Goal: Task Accomplishment & Management: Complete application form

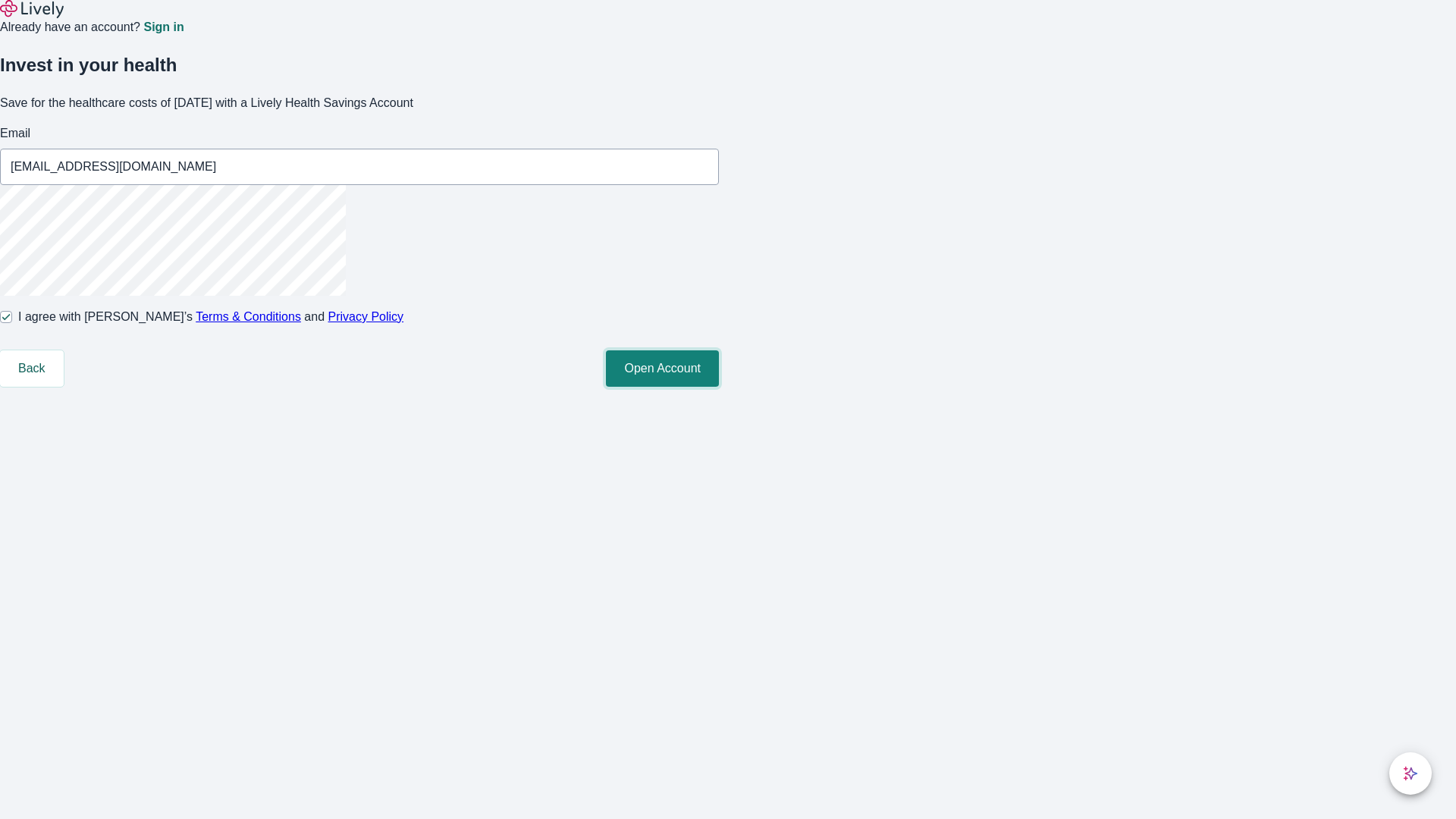
click at [719, 387] on button "Open Account" at bounding box center [663, 368] width 113 height 36
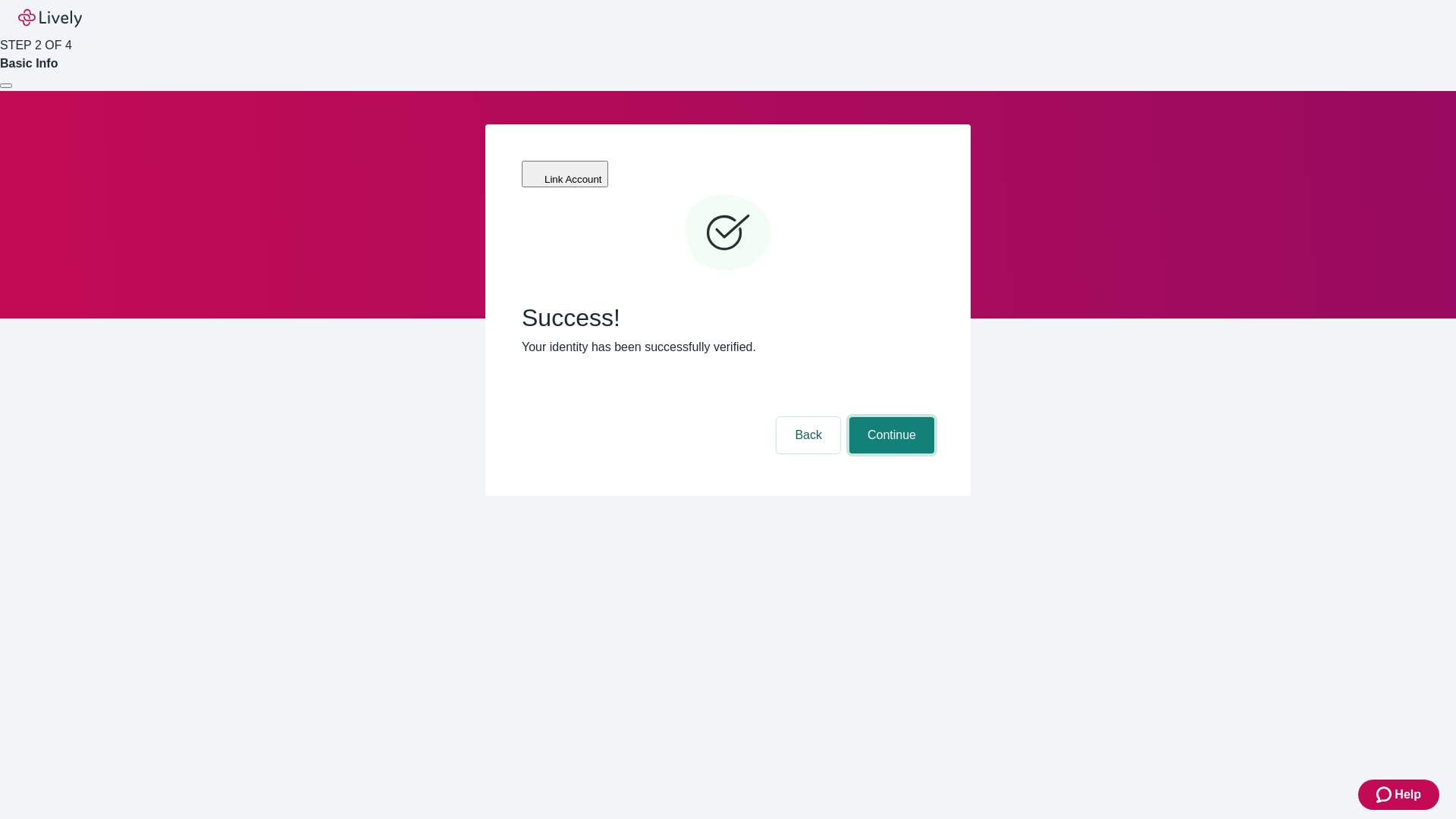
click at [890, 417] on button "Continue" at bounding box center [891, 435] width 85 height 36
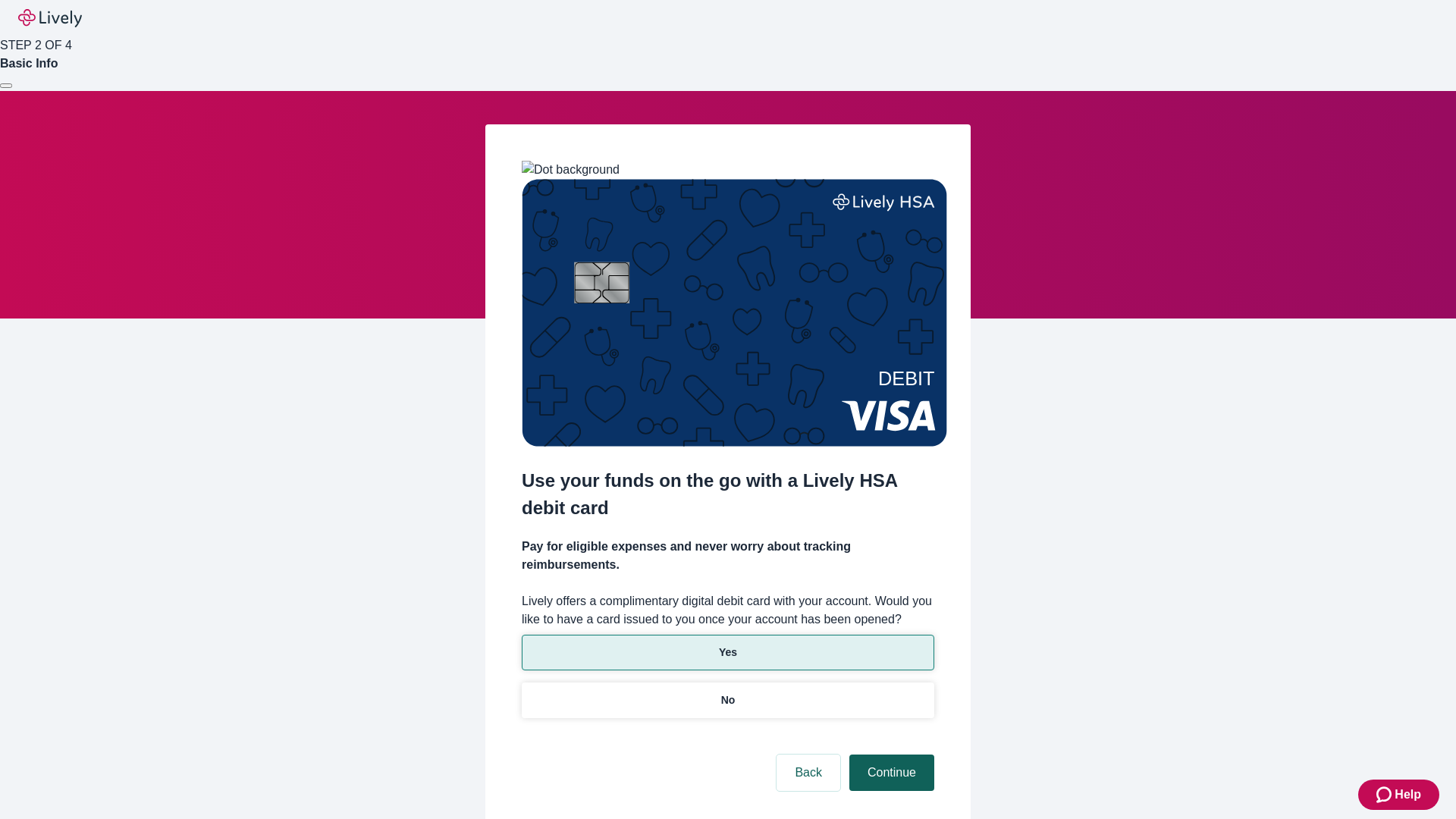
click at [727, 693] on p "No" at bounding box center [728, 701] width 15 height 16
click at [890, 754] on button "Continue" at bounding box center [891, 773] width 85 height 36
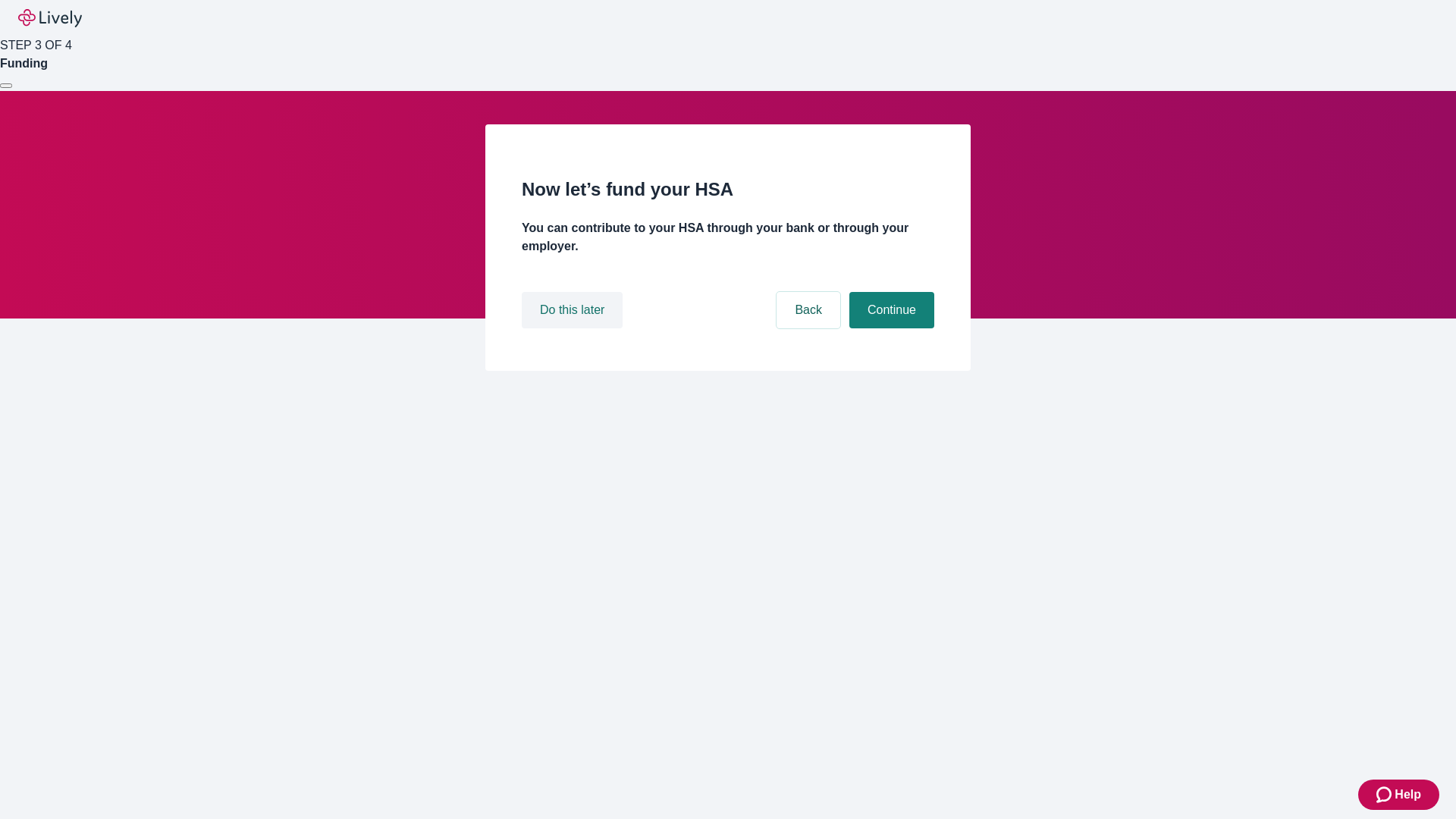
click at [574, 328] on button "Do this later" at bounding box center [572, 310] width 101 height 36
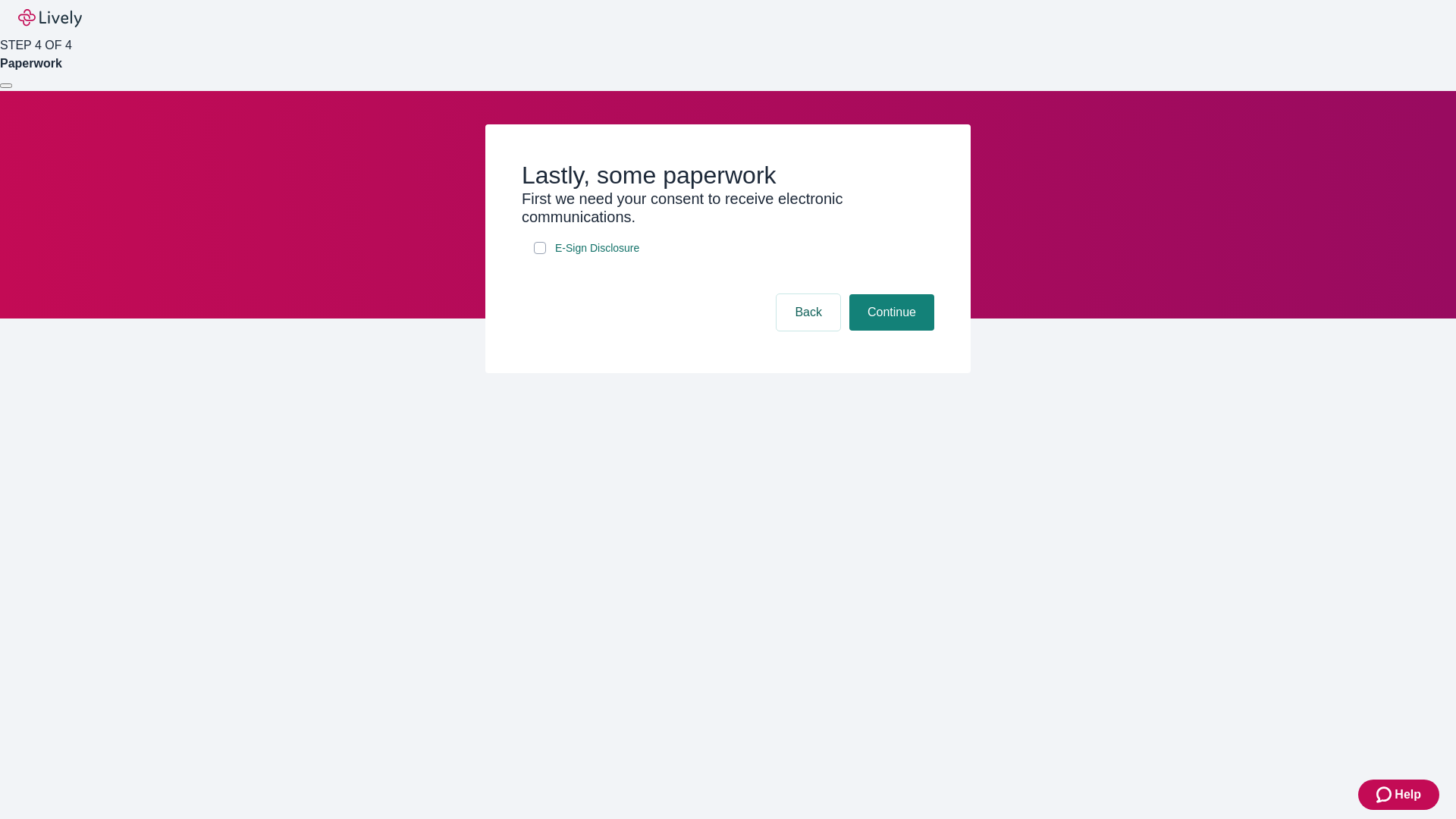
click at [540, 255] on input "E-Sign Disclosure" at bounding box center [539, 247] width 12 height 12
checkbox input "true"
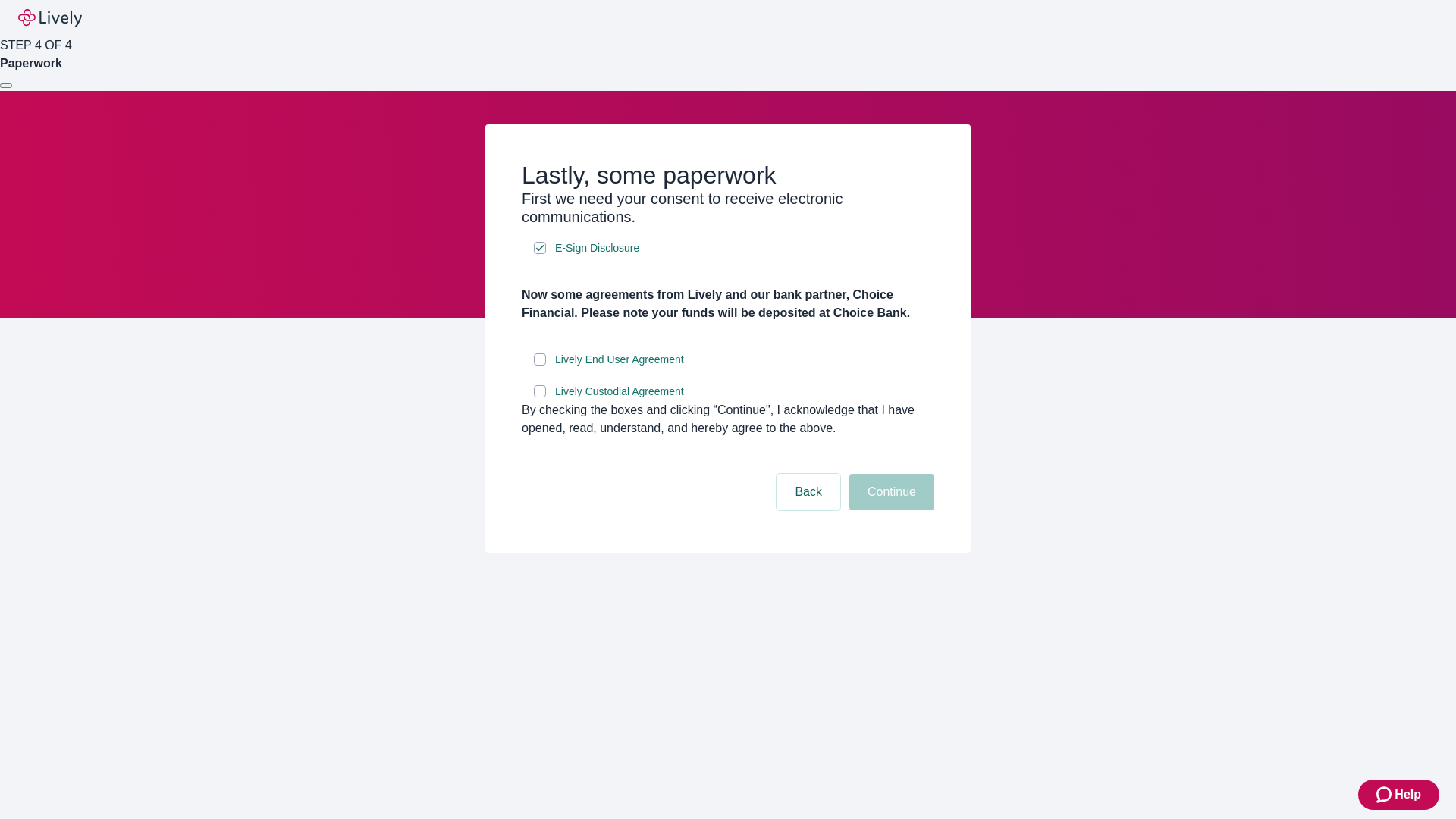
click at [540, 365] on input "Lively End User Agreement" at bounding box center [539, 359] width 12 height 12
checkbox input "true"
click at [540, 397] on input "Lively Custodial Agreement" at bounding box center [539, 391] width 12 height 12
checkbox input "true"
click at [890, 511] on button "Continue" at bounding box center [891, 492] width 85 height 36
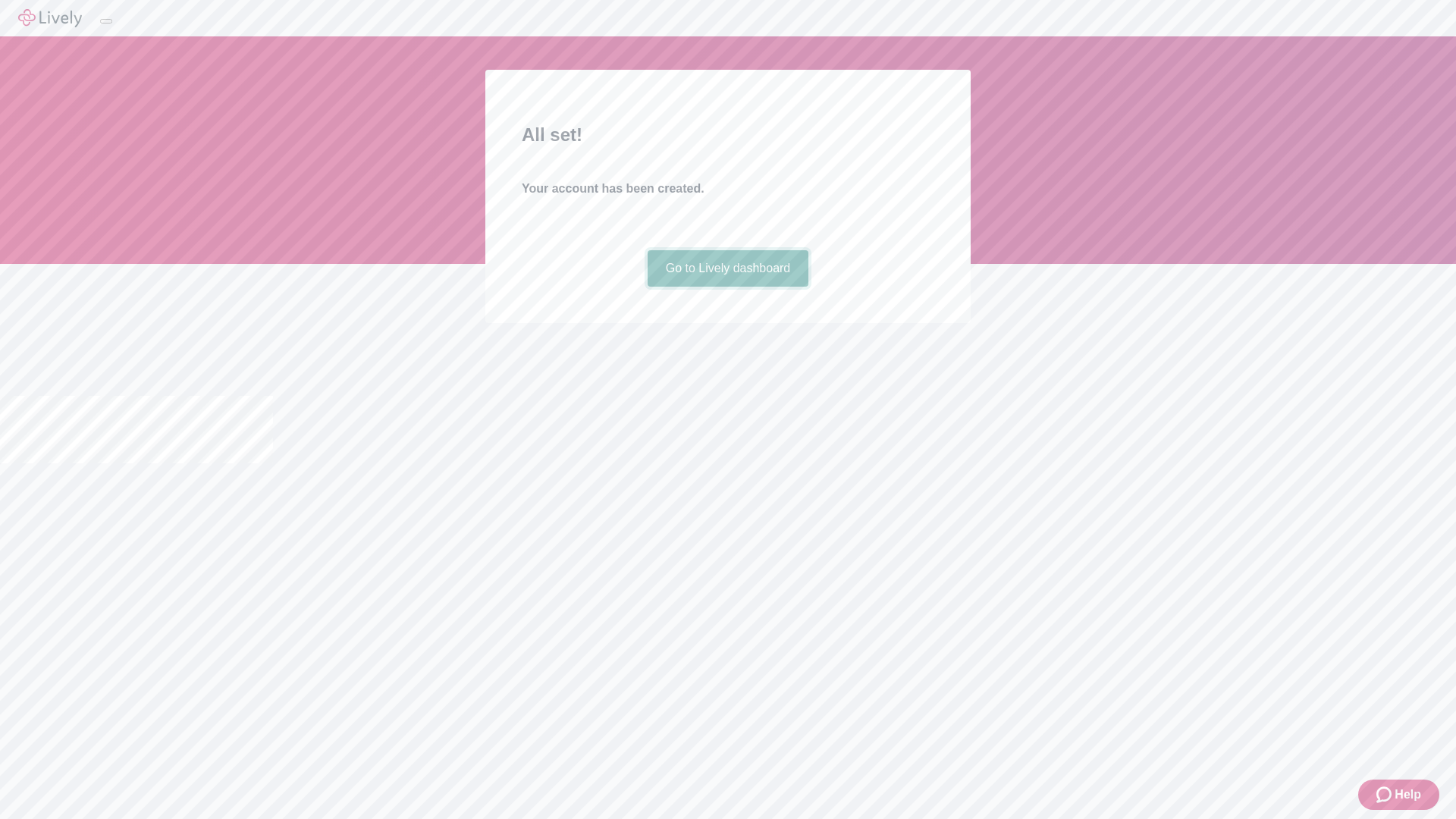
click at [727, 286] on link "Go to Lively dashboard" at bounding box center [729, 268] width 162 height 36
